Goal: Task Accomplishment & Management: Use online tool/utility

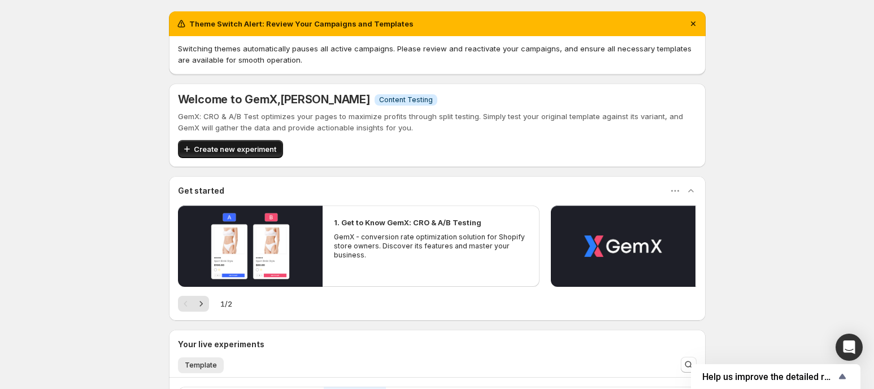
click at [256, 149] on span "Create new experiment" at bounding box center [235, 148] width 82 height 11
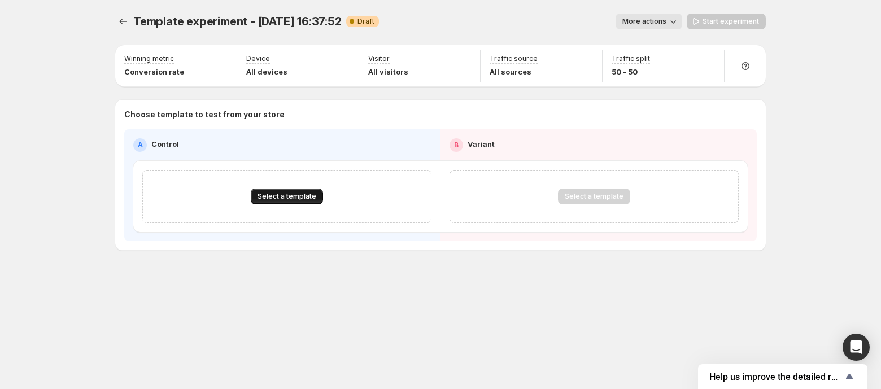
click at [293, 198] on span "Select a template" at bounding box center [287, 196] width 59 height 9
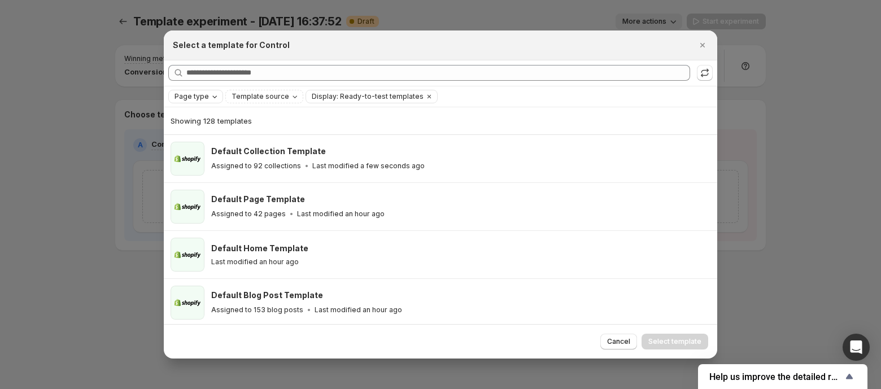
click at [202, 93] on span "Page type" at bounding box center [192, 96] width 34 height 9
click at [193, 153] on span "Collection page" at bounding box center [218, 157] width 56 height 11
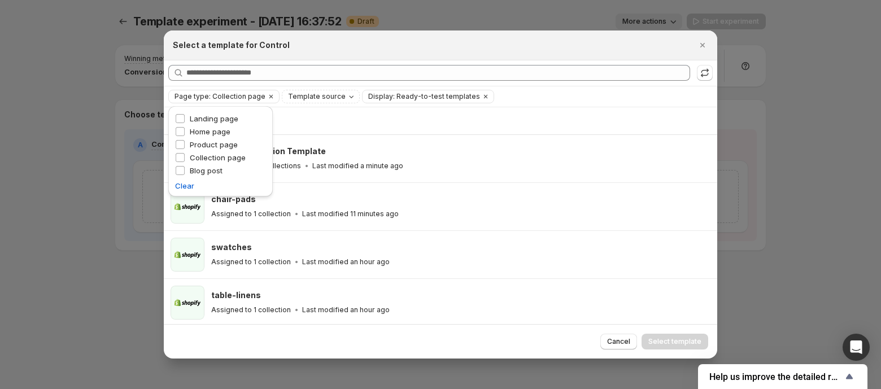
click at [334, 60] on div "Searching all templates" at bounding box center [441, 72] width 554 height 25
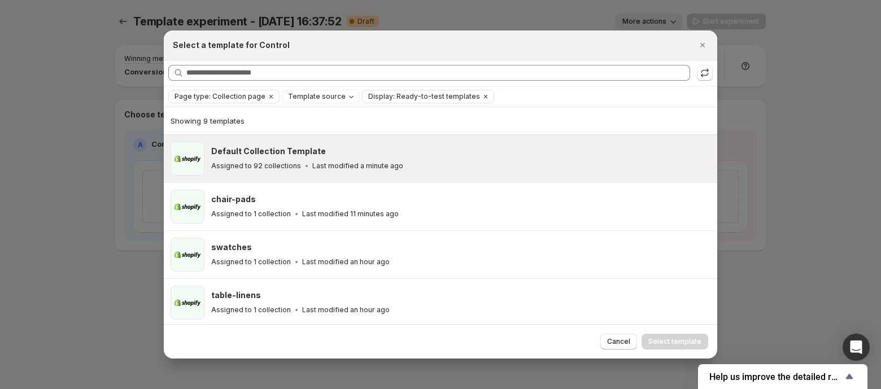
click at [304, 151] on h3 "Default Collection Template" at bounding box center [268, 151] width 115 height 11
click at [693, 339] on span "Select template" at bounding box center [674, 341] width 53 height 9
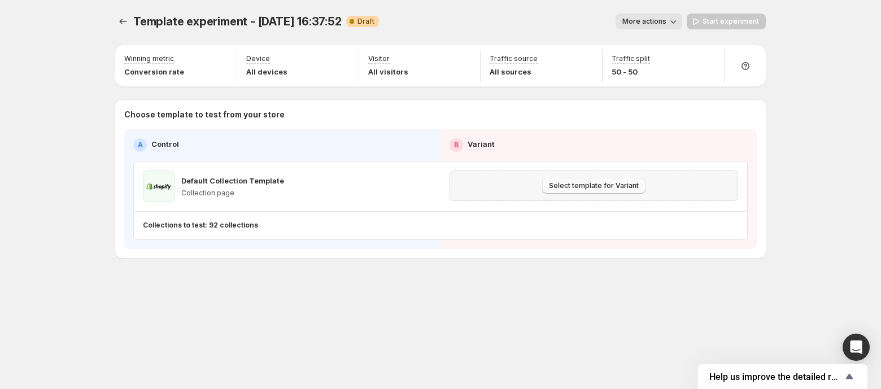
click at [597, 193] on button "Select template for Variant" at bounding box center [593, 186] width 103 height 16
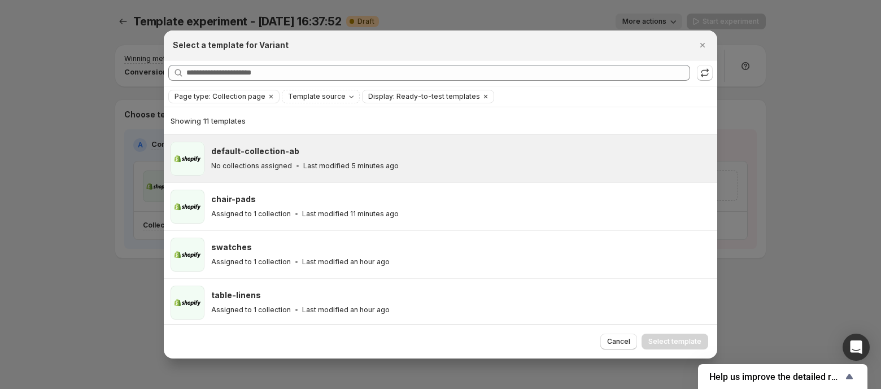
click at [260, 147] on h3 "default-collection-ab" at bounding box center [255, 151] width 88 height 11
click at [673, 338] on span "Select template" at bounding box center [674, 341] width 53 height 9
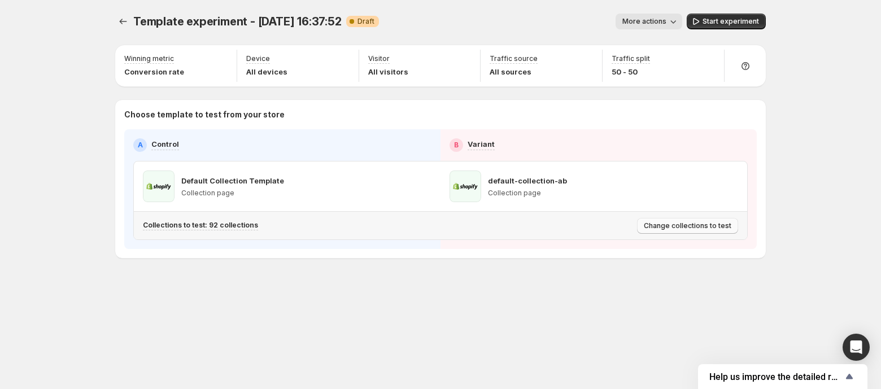
click at [687, 225] on span "Change collections to test" at bounding box center [688, 225] width 88 height 9
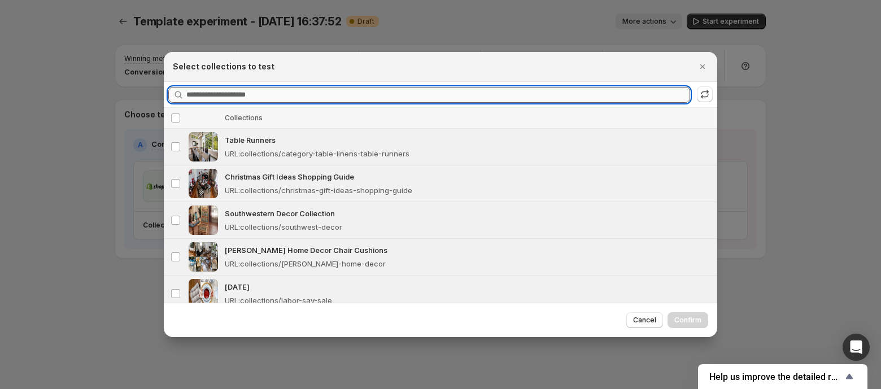
click at [301, 92] on input "Searching collections" at bounding box center [438, 95] width 504 height 16
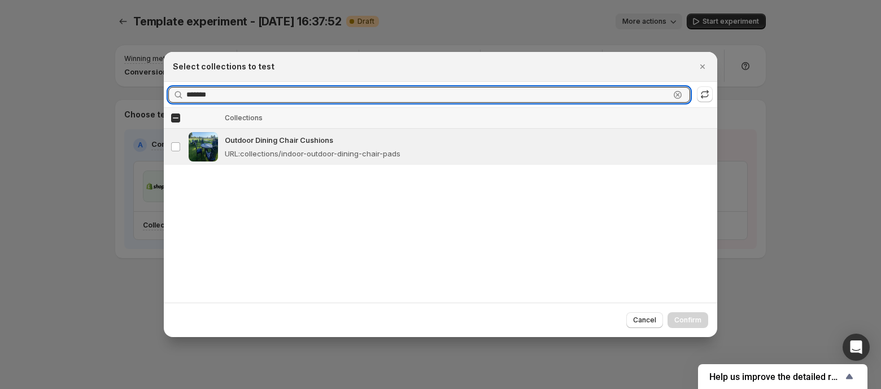
type input "*******"
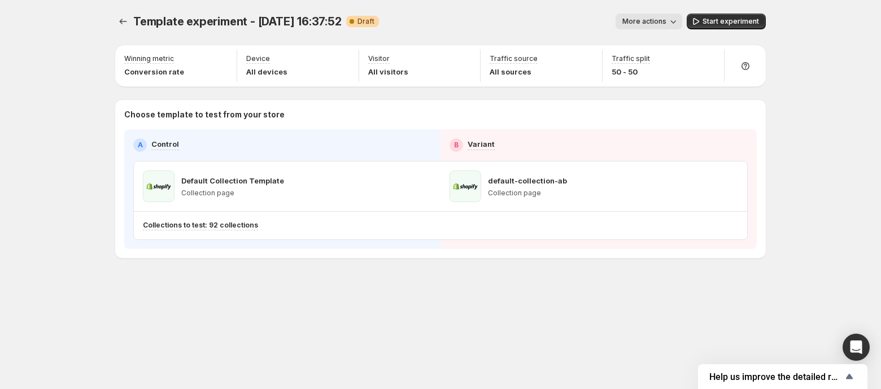
click at [653, 20] on span "More actions" at bounding box center [644, 21] width 44 height 9
click at [671, 67] on span "Rename" at bounding box center [668, 63] width 55 height 11
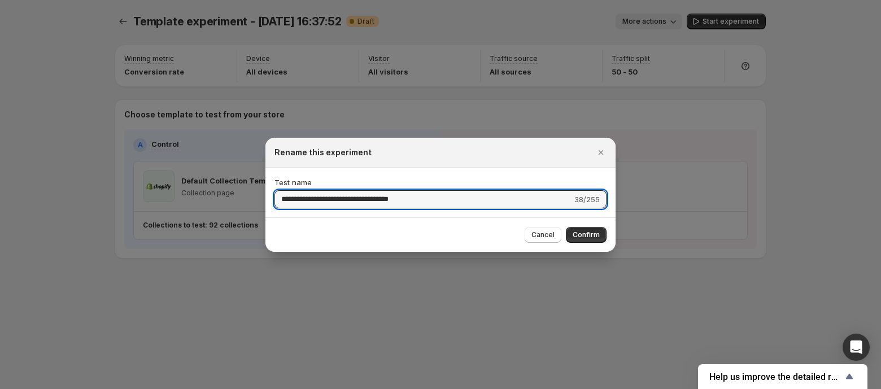
drag, startPoint x: 424, startPoint y: 201, endPoint x: 168, endPoint y: 186, distance: 255.7
click at [168, 389] on div "**********" at bounding box center [440, 389] width 881 height 0
type input "**********"
click at [573, 237] on span "Confirm" at bounding box center [586, 234] width 27 height 9
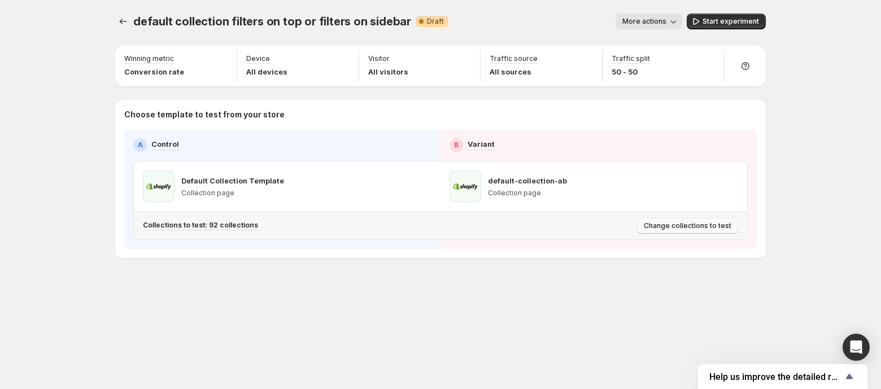
click at [726, 227] on span "Change collections to test" at bounding box center [688, 225] width 88 height 9
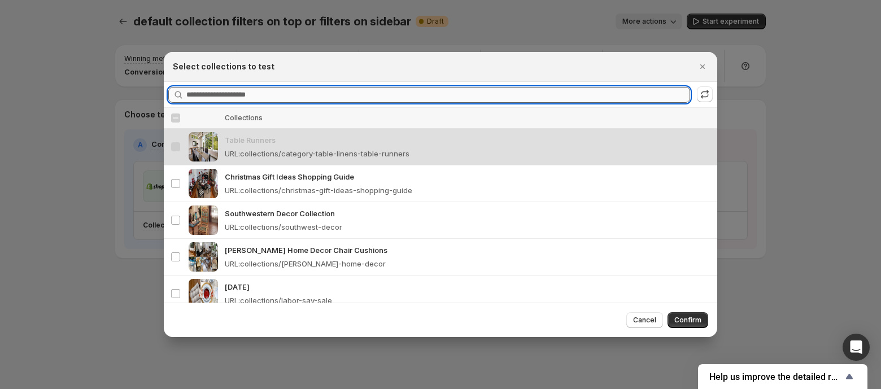
click at [240, 93] on input "Searching collections" at bounding box center [438, 95] width 504 height 16
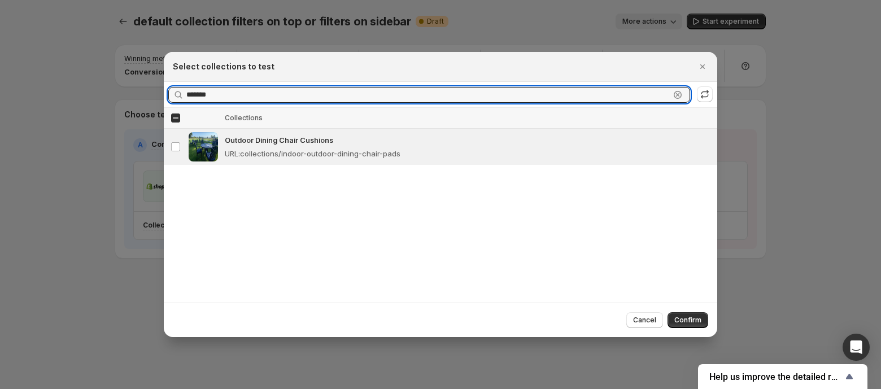
drag, startPoint x: 220, startPoint y: 97, endPoint x: 162, endPoint y: 94, distance: 58.2
click at [162, 389] on div "Select collections to test Searching collections ******* Clear Select all colle…" at bounding box center [440, 389] width 881 height 0
drag, startPoint x: 215, startPoint y: 96, endPoint x: 168, endPoint y: 85, distance: 47.5
click at [168, 85] on div "Searching collections **** Clear" at bounding box center [441, 94] width 554 height 25
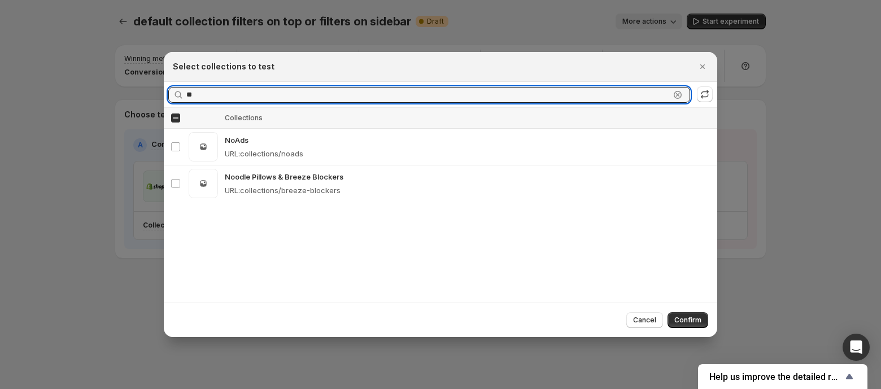
type input "*"
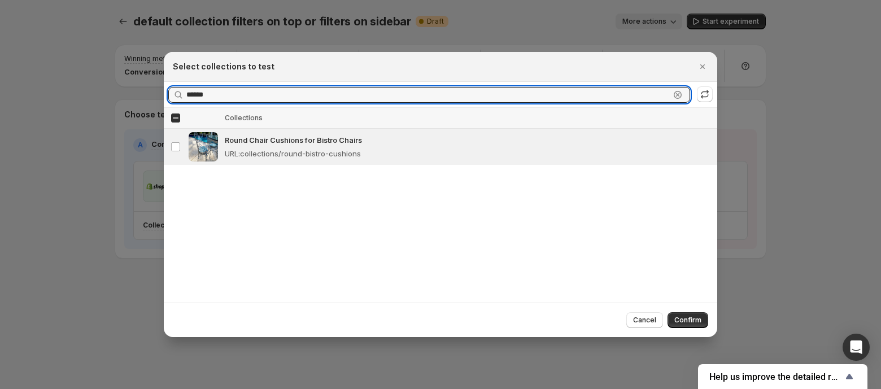
drag, startPoint x: 226, startPoint y: 99, endPoint x: 163, endPoint y: 93, distance: 63.0
click at [163, 389] on div "Select collections to test Searching collections ****** Clear Select all collec…" at bounding box center [440, 389] width 881 height 0
drag, startPoint x: 223, startPoint y: 93, endPoint x: 153, endPoint y: 86, distance: 71.0
click at [153, 389] on div "Select collections to test Searching collections ***** Clear Select all collect…" at bounding box center [440, 389] width 881 height 0
type input "****"
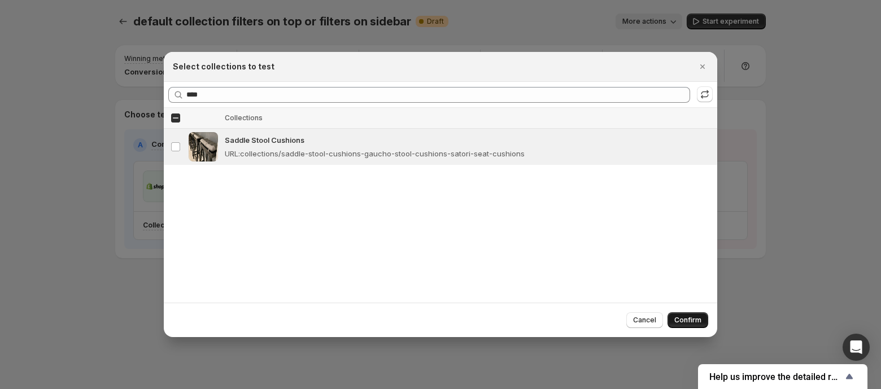
click at [682, 317] on span "Confirm" at bounding box center [687, 320] width 27 height 9
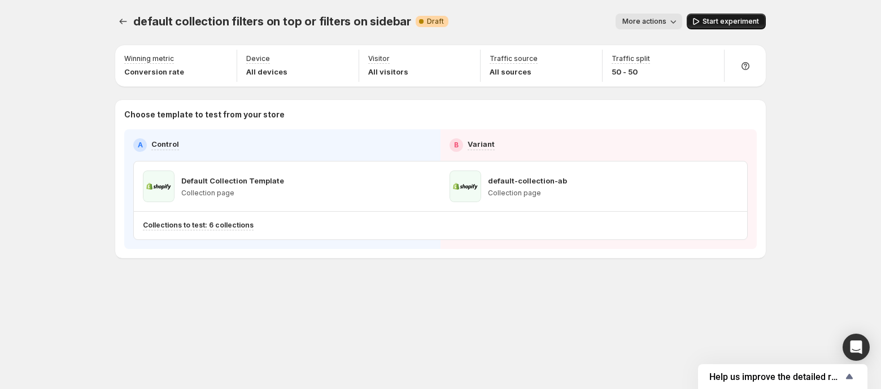
click at [727, 24] on span "Start experiment" at bounding box center [731, 21] width 56 height 9
click at [123, 26] on icon "Experiments" at bounding box center [122, 21] width 11 height 11
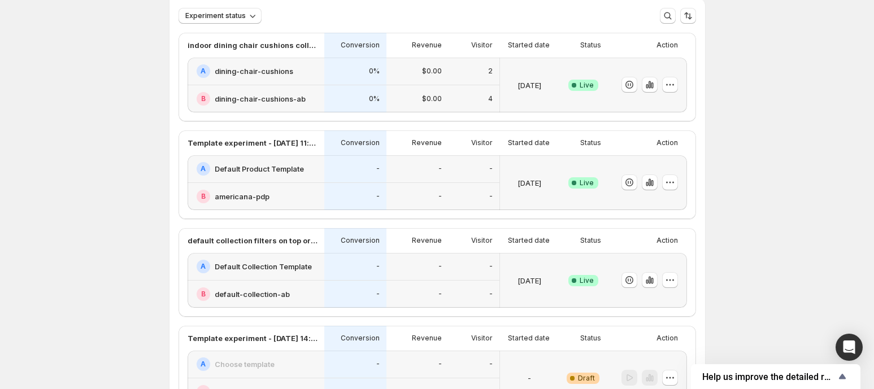
scroll to position [72, 0]
click at [852, 342] on icon "Open Intercom Messenger" at bounding box center [848, 347] width 13 height 15
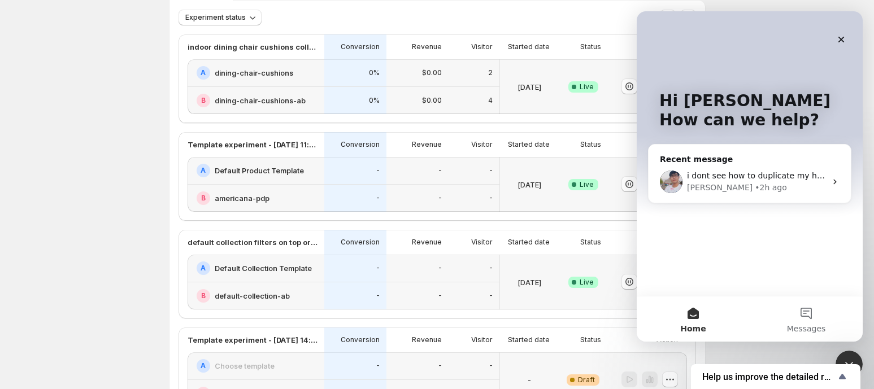
scroll to position [0, 0]
click at [842, 37] on icon "Close" at bounding box center [841, 39] width 9 height 9
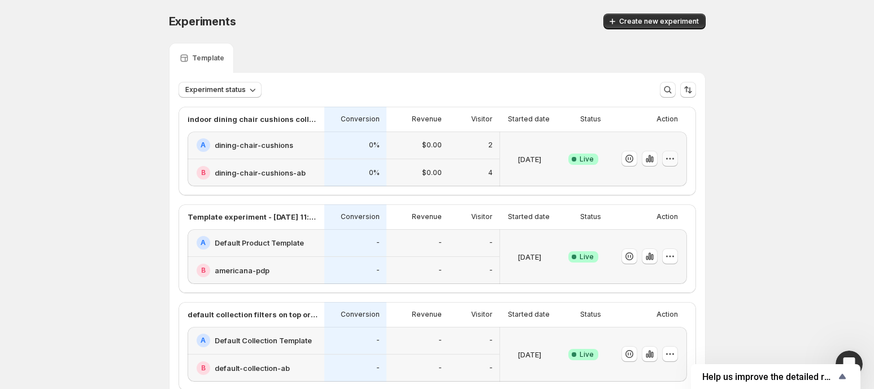
click at [674, 158] on icon "button" at bounding box center [669, 158] width 11 height 11
click at [678, 250] on div at bounding box center [670, 257] width 16 height 16
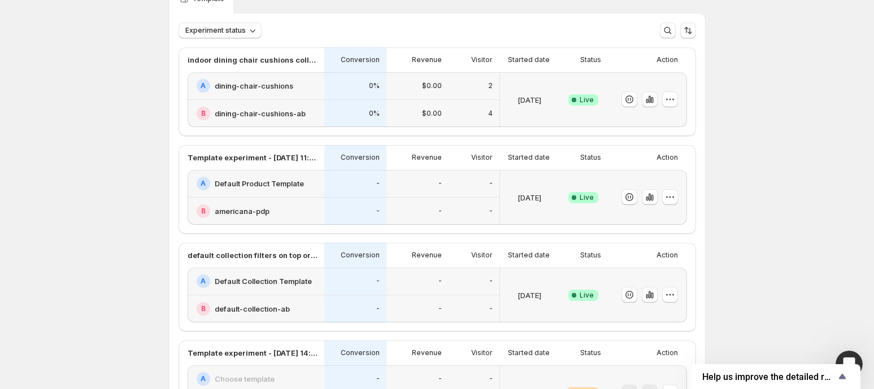
scroll to position [60, 0]
click at [676, 295] on icon "button" at bounding box center [669, 293] width 11 height 11
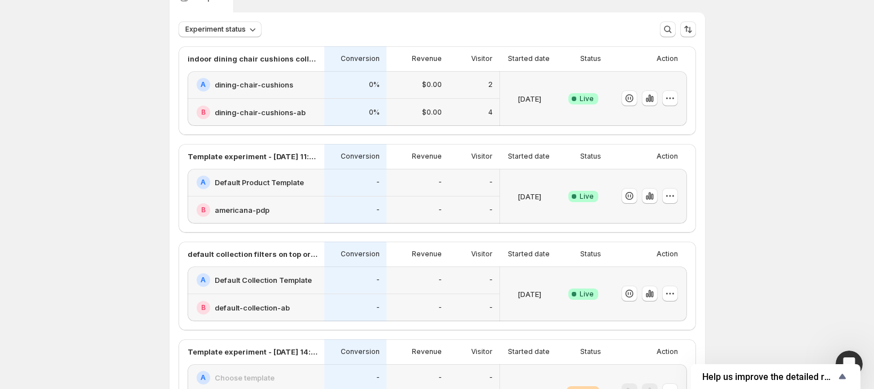
click at [265, 285] on div "A Default Collection Template" at bounding box center [257, 280] width 121 height 14
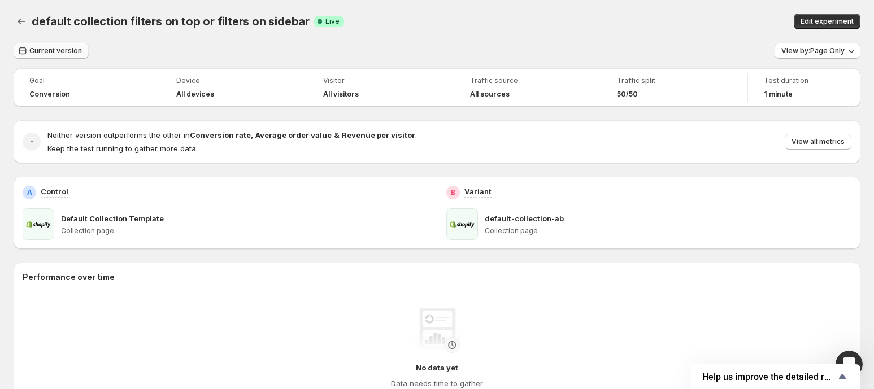
click at [55, 51] on span "Current version" at bounding box center [55, 50] width 53 height 9
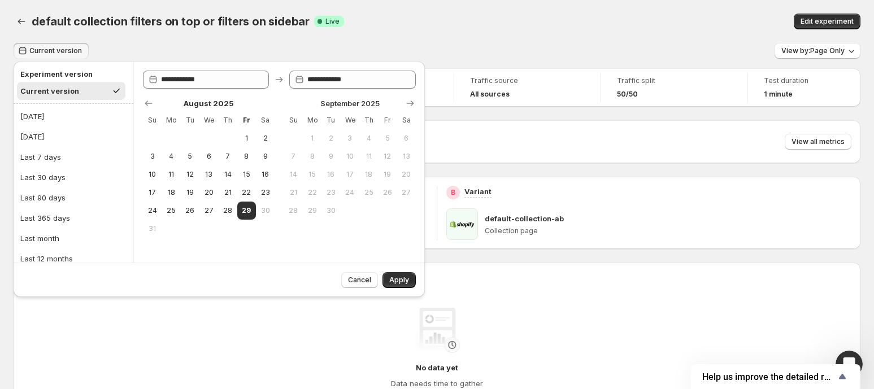
click at [415, 36] on div "default collection filters on top or filters on sidebar. This page is ready def…" at bounding box center [437, 21] width 847 height 43
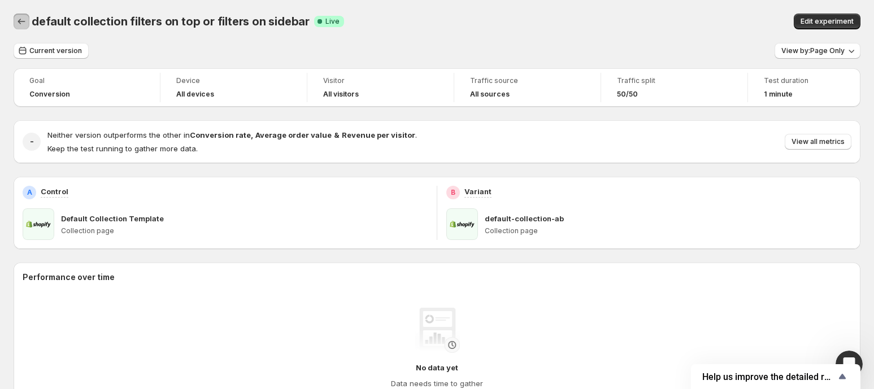
click at [25, 19] on icon "Back" at bounding box center [21, 21] width 11 height 11
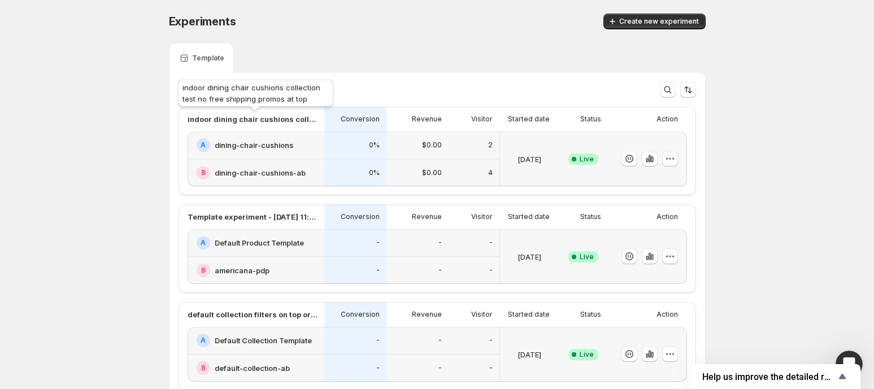
click at [311, 124] on p "indoor dining chair cushions collection test no free shipping promos at top" at bounding box center [253, 119] width 130 height 11
click at [350, 123] on p "Conversion" at bounding box center [360, 119] width 39 height 9
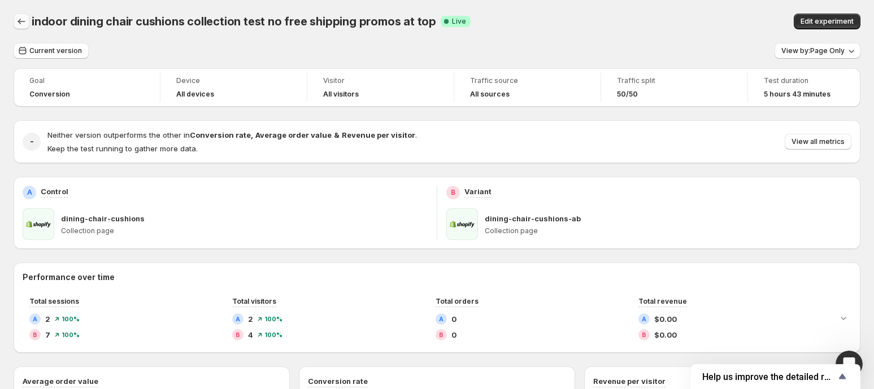
click at [21, 23] on icon "Back" at bounding box center [21, 21] width 11 height 11
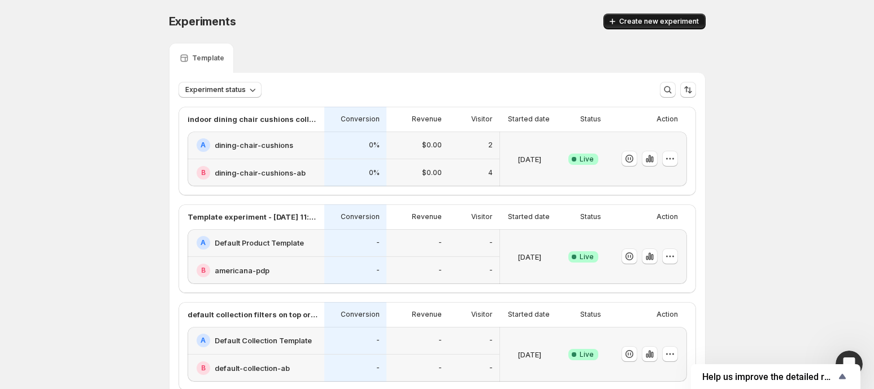
click at [655, 23] on span "Create new experiment" at bounding box center [659, 21] width 80 height 9
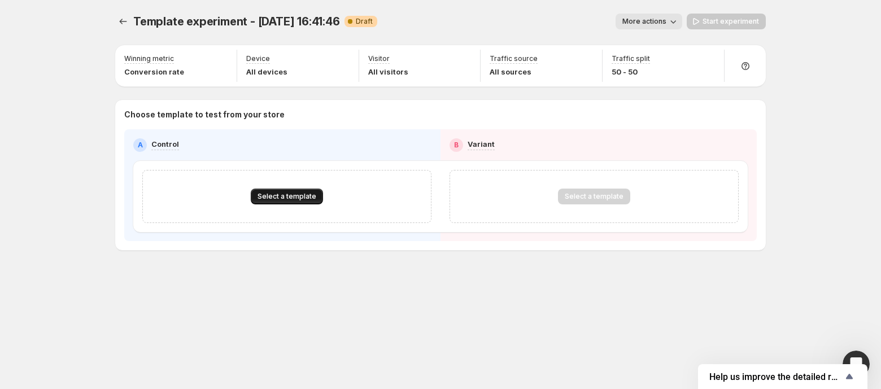
click at [303, 197] on span "Select a template" at bounding box center [287, 196] width 59 height 9
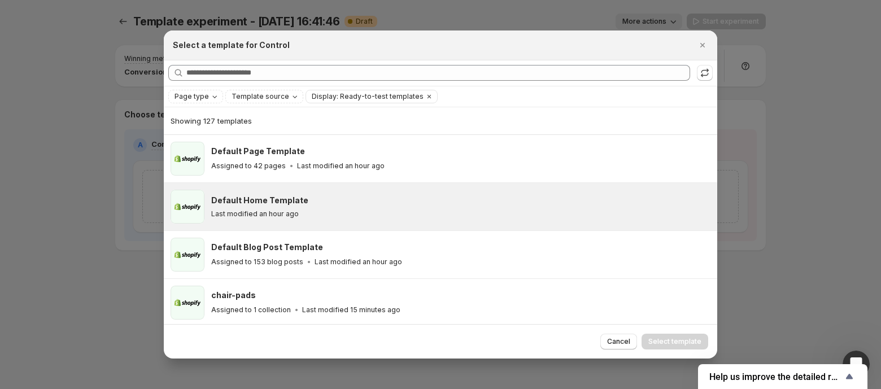
click at [278, 202] on h3 "Default Home Template" at bounding box center [259, 200] width 97 height 11
click at [655, 338] on span "Select template" at bounding box center [674, 341] width 53 height 9
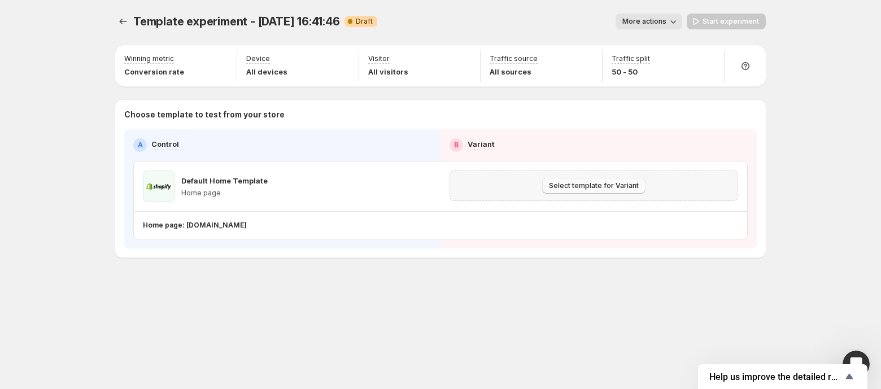
click at [595, 180] on button "Select template for Variant" at bounding box center [593, 186] width 103 height 16
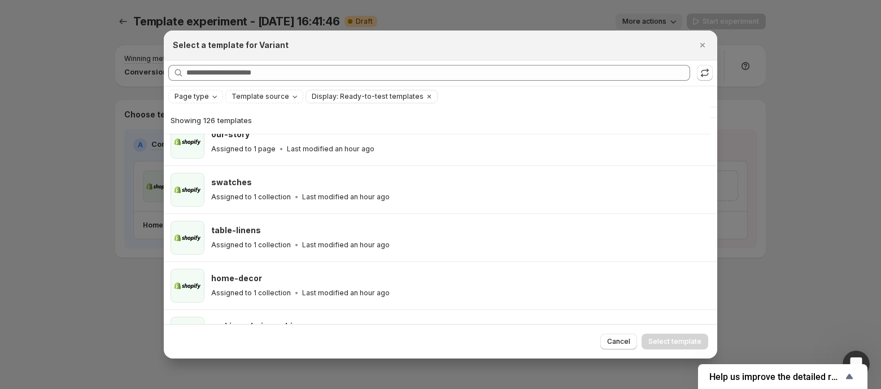
scroll to position [660, 0]
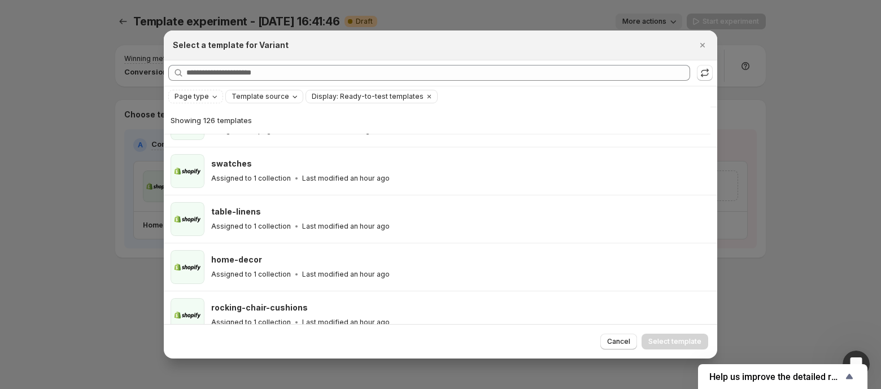
click at [275, 94] on span "Template source" at bounding box center [261, 96] width 58 height 9
click at [319, 57] on div "Select a template for Variant" at bounding box center [441, 46] width 554 height 30
click at [198, 96] on span "Page type" at bounding box center [192, 96] width 34 height 9
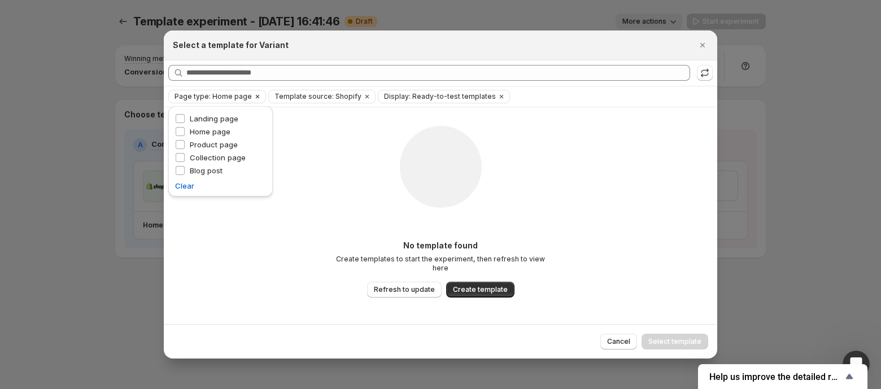
scroll to position [0, 0]
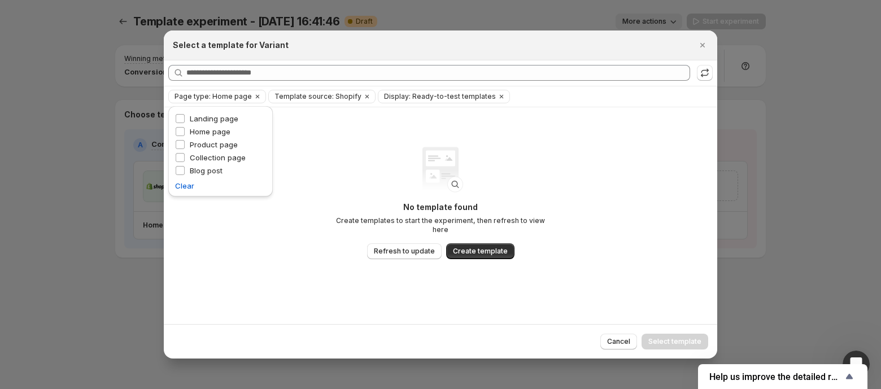
click at [322, 55] on div "Select a template for Variant" at bounding box center [441, 46] width 554 height 30
click at [472, 247] on span "Create template" at bounding box center [480, 251] width 55 height 9
click at [700, 47] on icon "Close" at bounding box center [702, 45] width 11 height 11
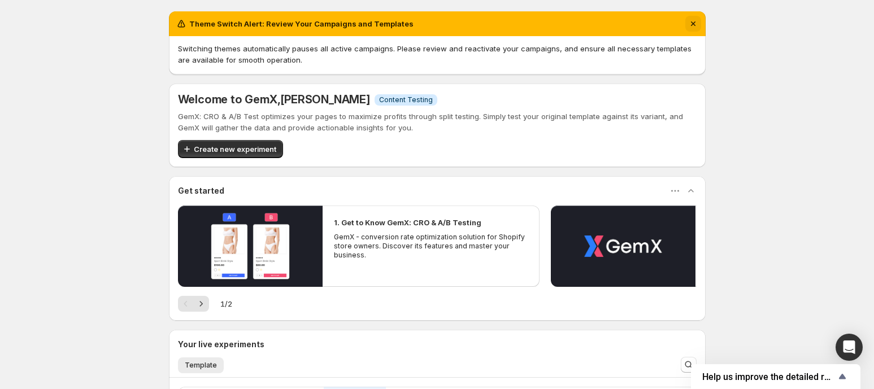
click at [699, 20] on icon "Dismiss notification" at bounding box center [692, 23] width 11 height 11
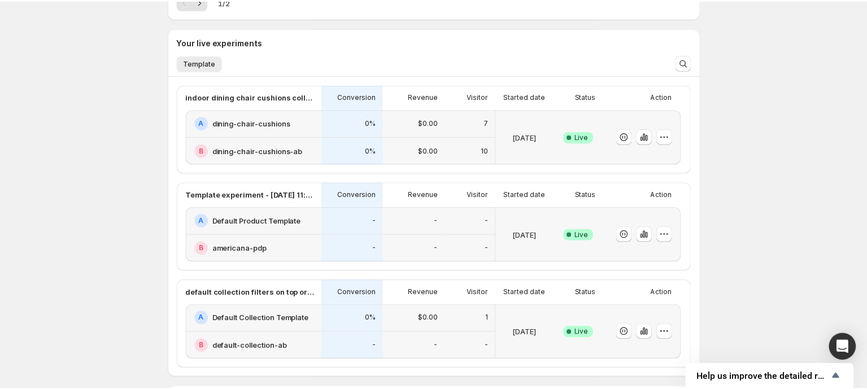
scroll to position [236, 0]
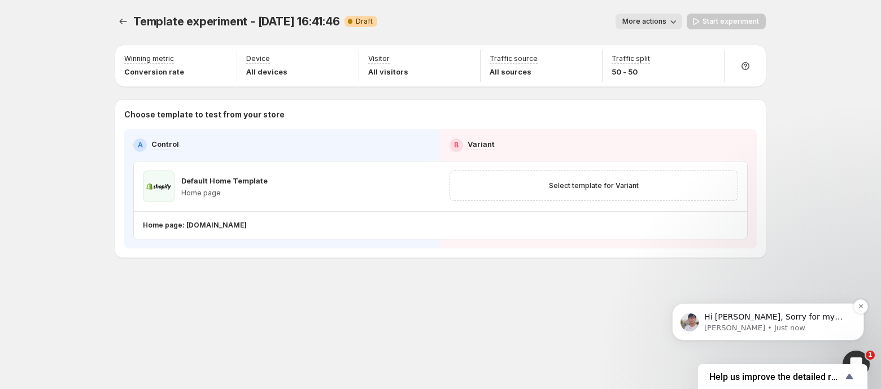
click at [783, 316] on p "Hi Melissa, Sorry for my late reply due to my different time zone." at bounding box center [777, 317] width 146 height 11
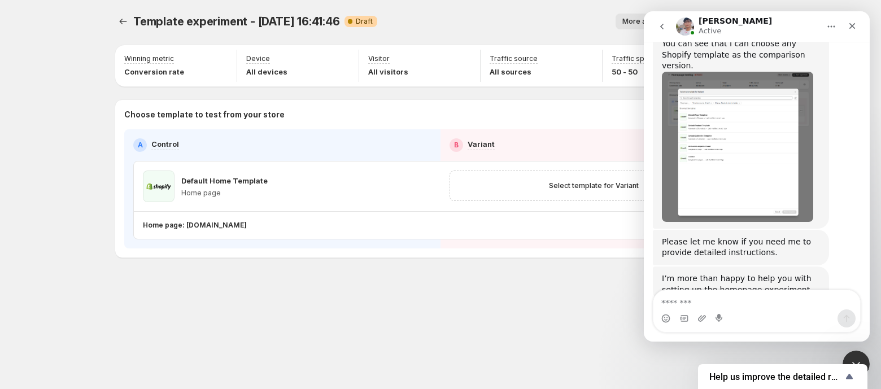
scroll to position [1416, 0]
click at [685, 303] on textarea "Message…" at bounding box center [757, 299] width 207 height 19
type textarea "**"
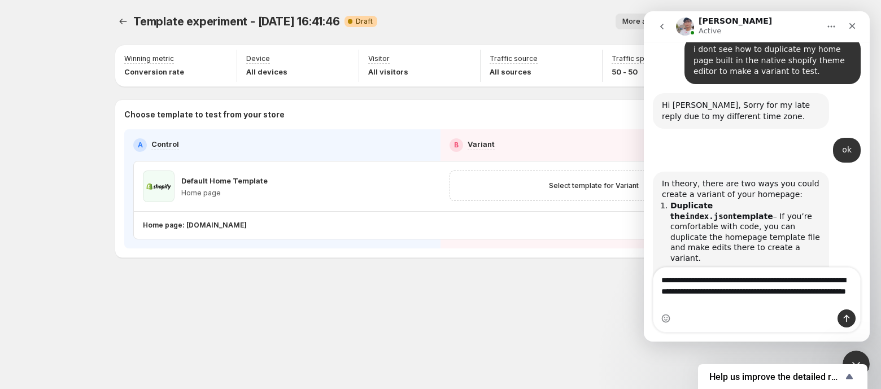
scroll to position [1726, 0]
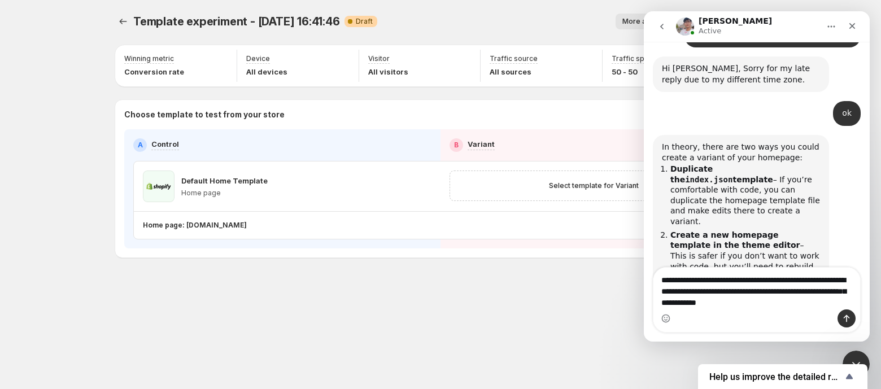
type textarea "**********"
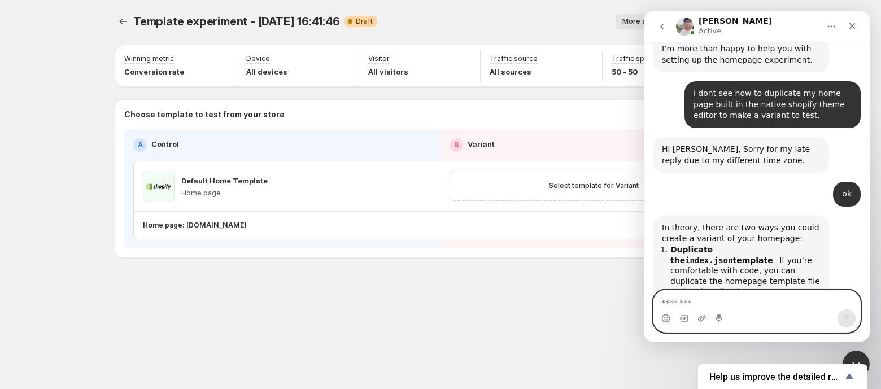
scroll to position [1780, 0]
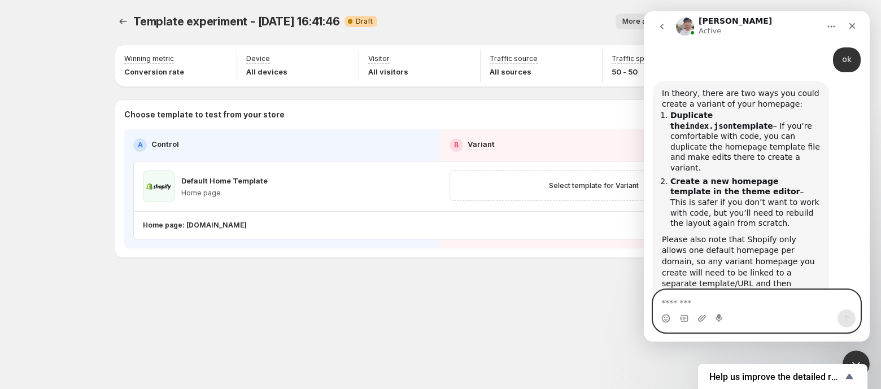
click at [684, 301] on textarea "Message…" at bounding box center [757, 299] width 207 height 19
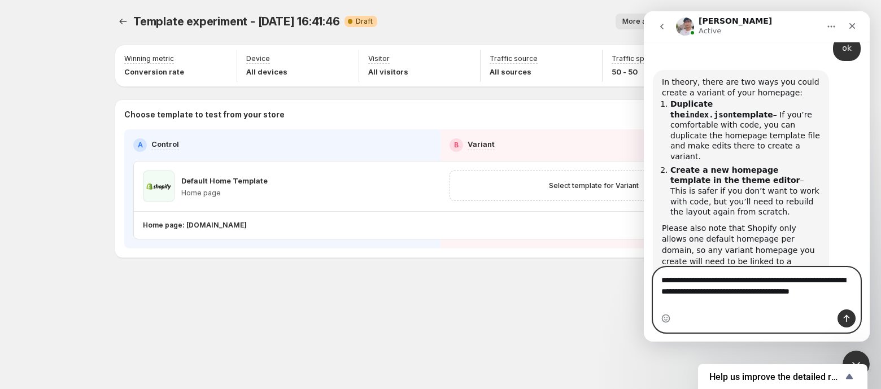
scroll to position [1803, 0]
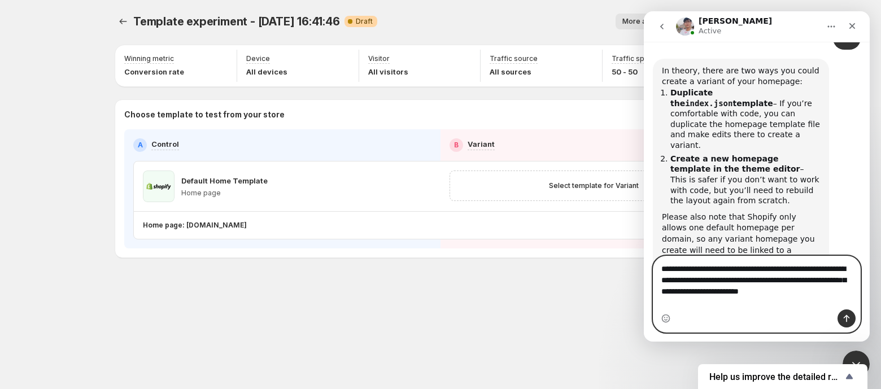
type textarea "**********"
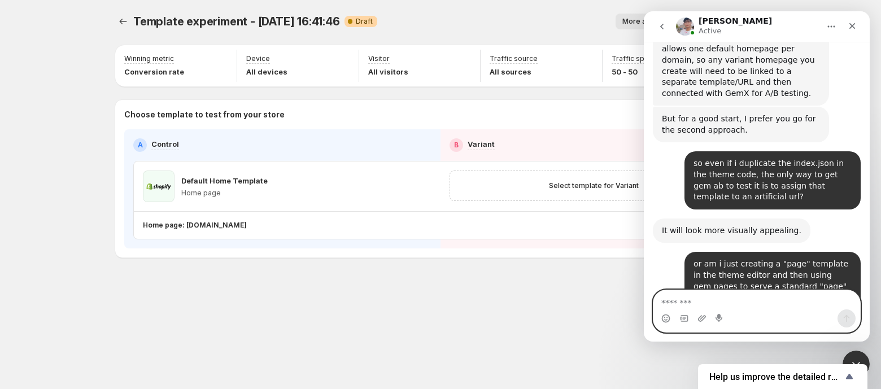
scroll to position [1986, 0]
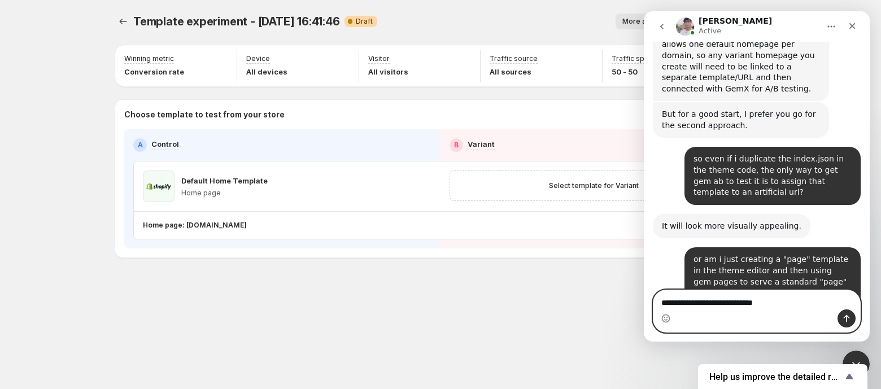
type textarea "**********"
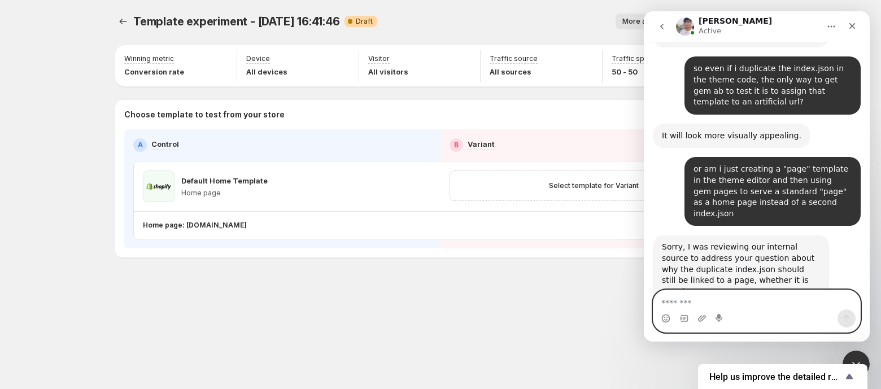
scroll to position [2120, 0]
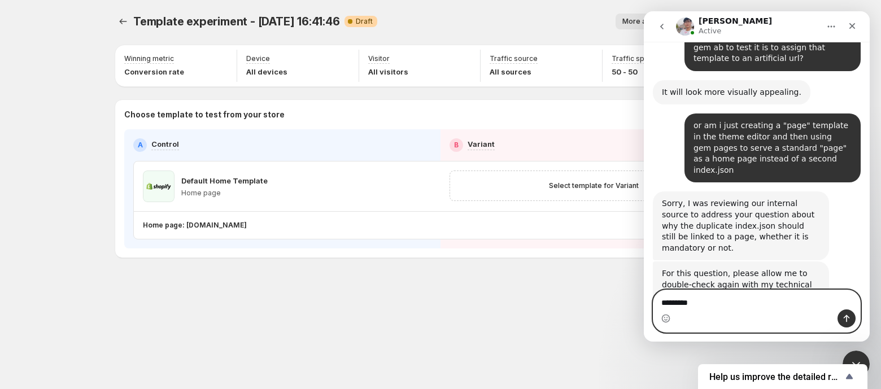
type textarea "**********"
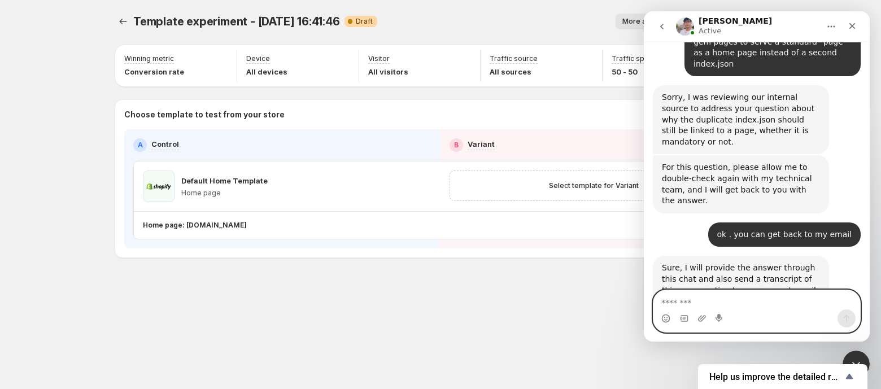
scroll to position [2225, 0]
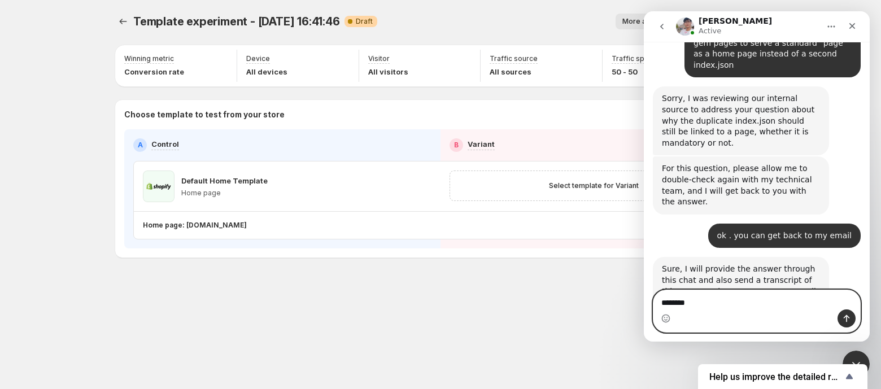
type textarea "*********"
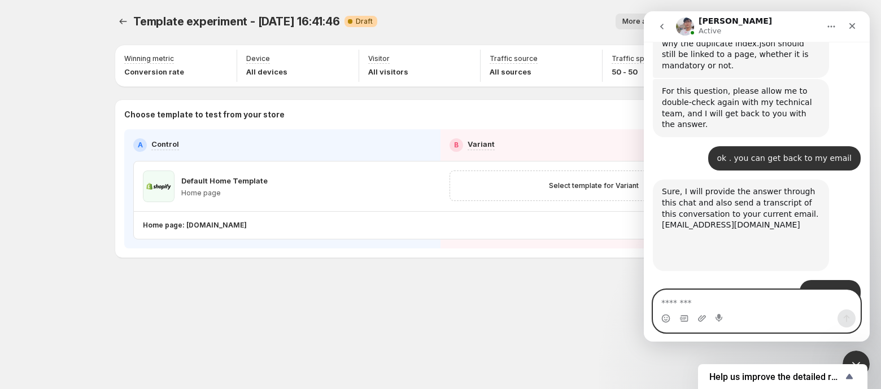
scroll to position [2292, 0]
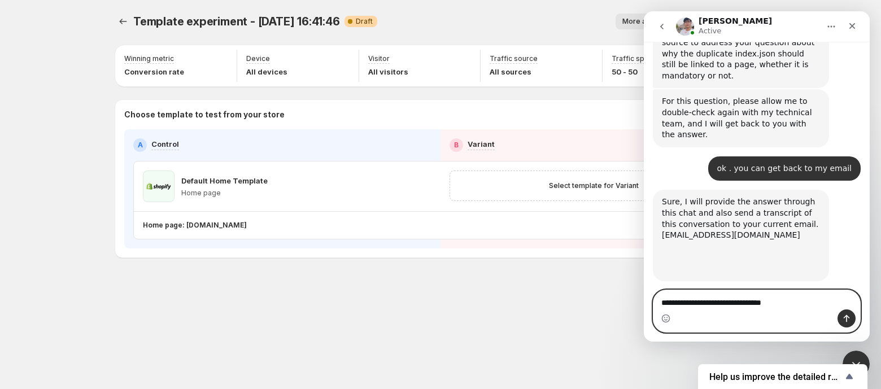
type textarea "**********"
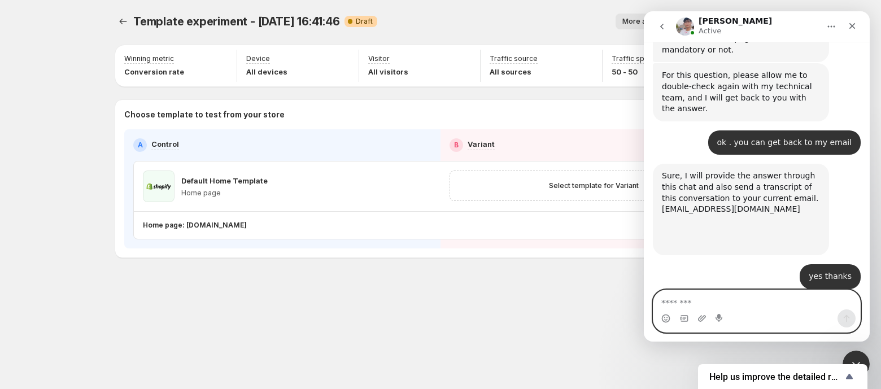
scroll to position [2326, 0]
